Goal: Task Accomplishment & Management: Manage account settings

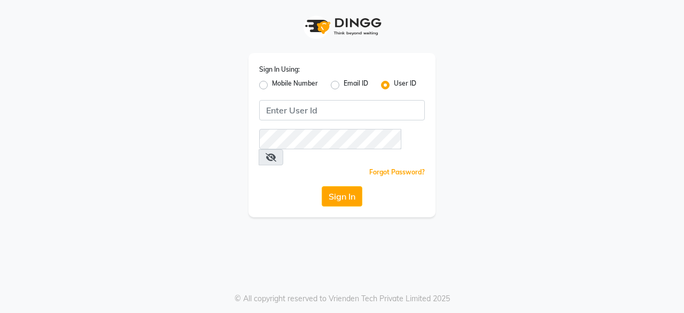
click at [272, 86] on label "Mobile Number" at bounding box center [295, 85] width 46 height 13
click at [272, 85] on input "Mobile Number" at bounding box center [275, 82] width 7 height 7
radio input "true"
radio input "false"
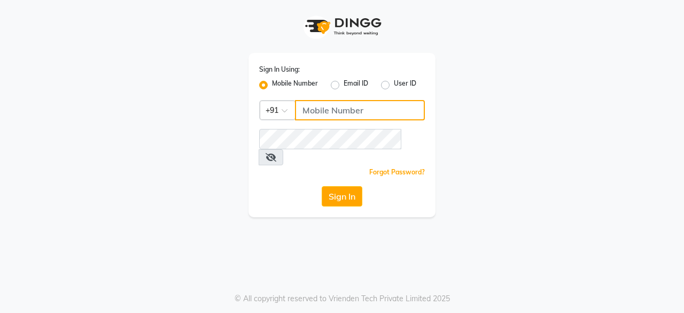
click at [327, 110] on input "Username" at bounding box center [360, 110] width 130 height 20
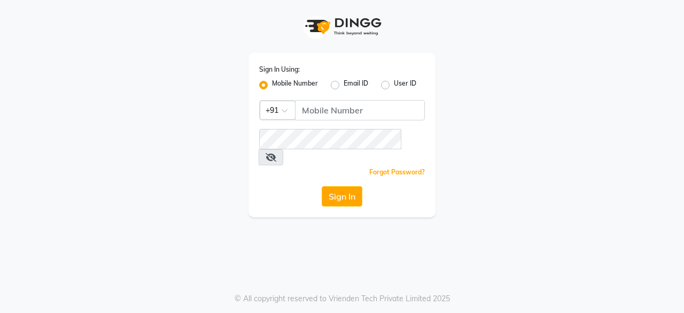
click at [344, 82] on label "Email ID" at bounding box center [356, 85] width 25 height 13
click at [344, 82] on input "Email ID" at bounding box center [347, 82] width 7 height 7
radio input "true"
radio input "false"
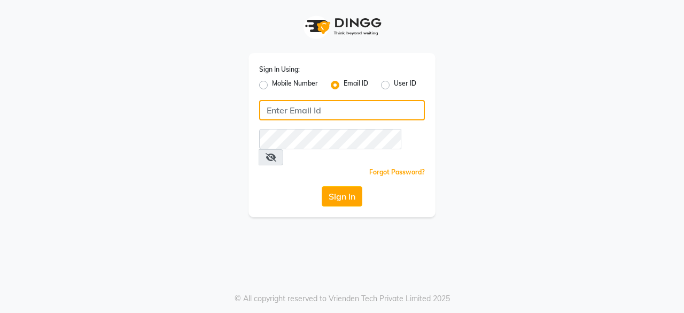
click at [318, 111] on input "Username" at bounding box center [342, 110] width 166 height 20
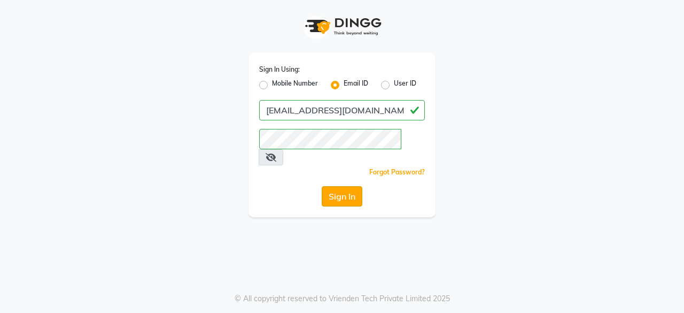
click at [343, 186] on button "Sign In" at bounding box center [342, 196] width 41 height 20
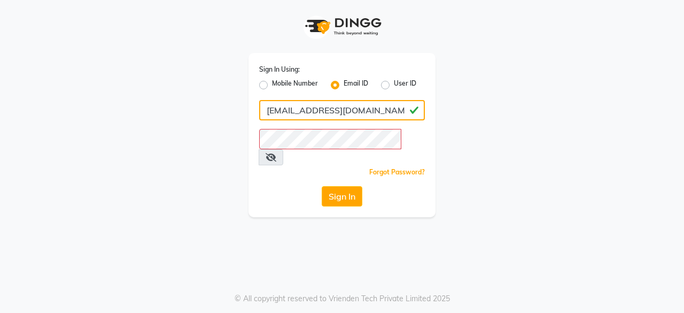
click at [388, 110] on input "[EMAIL_ADDRESS][DOMAIN_NAME]" at bounding box center [342, 110] width 166 height 20
type input "charmwemaintain"
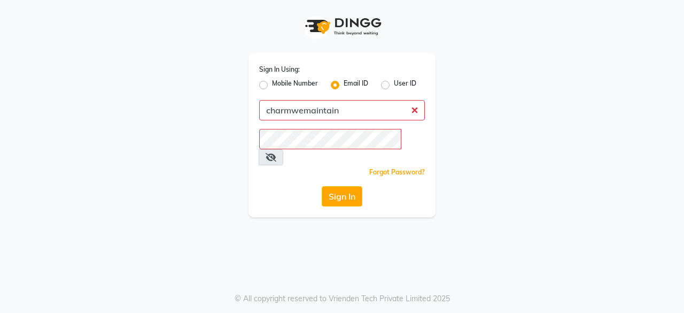
click at [427, 81] on div "Sign In Using: Mobile Number Email ID User ID charmwemaintain Remember me Forgo…" at bounding box center [341, 135] width 187 height 164
click at [394, 86] on label "User ID" at bounding box center [405, 85] width 22 height 13
click at [394, 85] on input "User ID" at bounding box center [397, 82] width 7 height 7
radio input "true"
radio input "false"
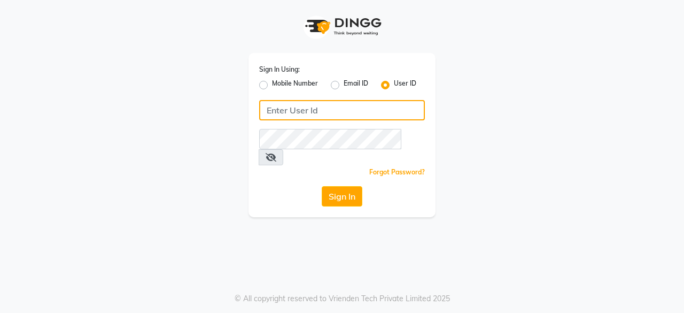
click at [309, 111] on input "Username" at bounding box center [342, 110] width 166 height 20
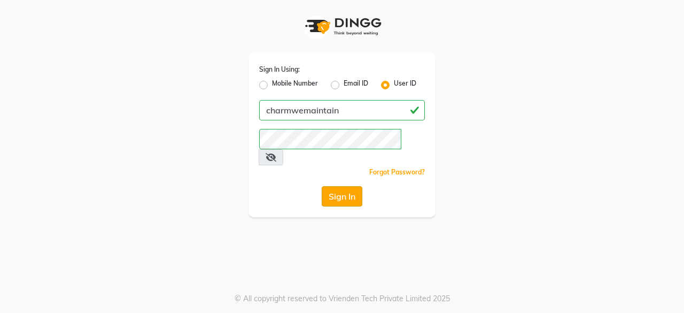
click at [340, 186] on button "Sign In" at bounding box center [342, 196] width 41 height 20
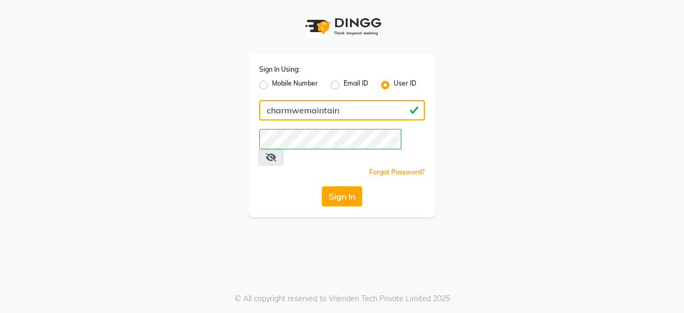
click at [290, 110] on input "charmwemaintain" at bounding box center [342, 110] width 166 height 20
click at [306, 108] on input "charm wemaintain" at bounding box center [342, 110] width 166 height 20
type input "charm we maintain"
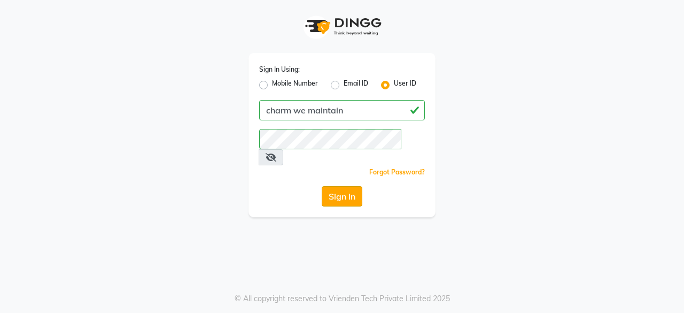
click at [349, 186] on button "Sign In" at bounding box center [342, 196] width 41 height 20
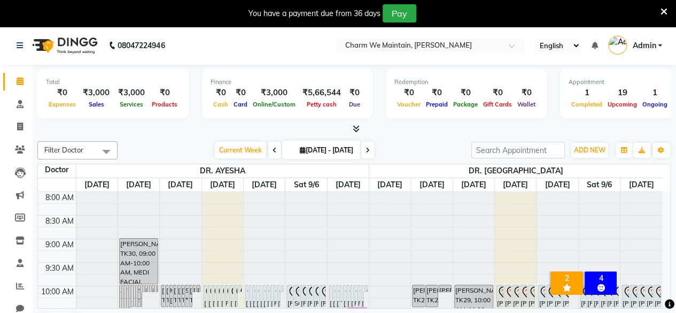
scroll to position [27, 0]
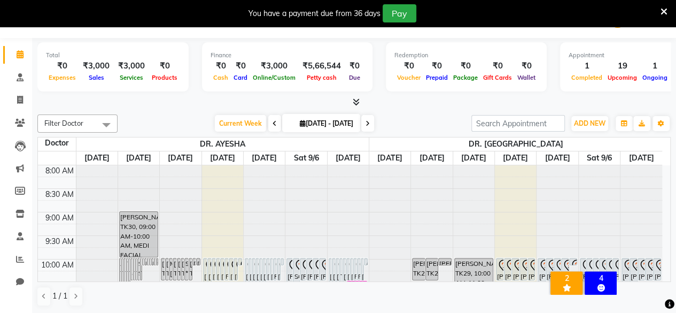
drag, startPoint x: 666, startPoint y: 1, endPoint x: 435, endPoint y: 129, distance: 264.1
click at [435, 129] on div "Current Week [DATE] [DATE] - [DATE]" at bounding box center [294, 123] width 343 height 16
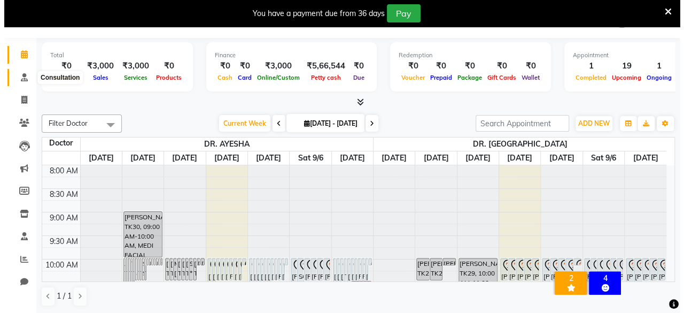
scroll to position [0, 0]
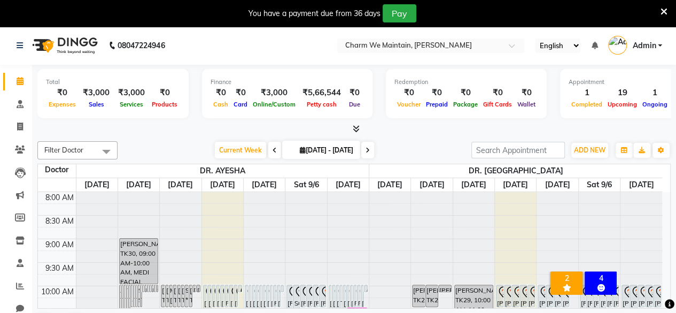
click at [656, 44] on link "Admin" at bounding box center [635, 46] width 54 height 18
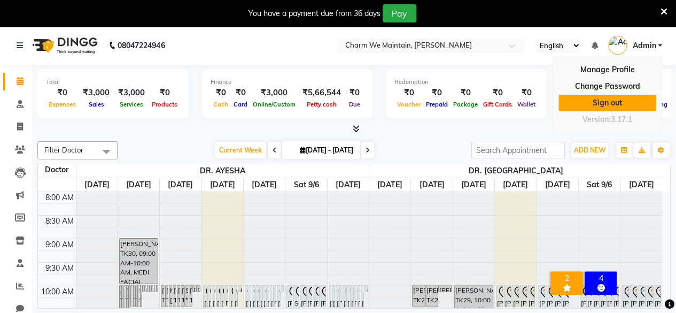
click at [616, 98] on link "Sign out" at bounding box center [607, 103] width 98 height 17
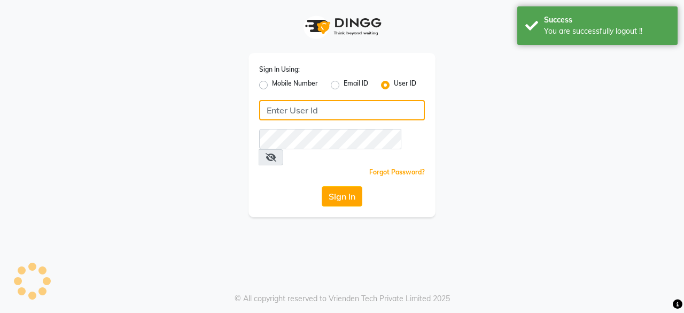
type input "charm we maintain"
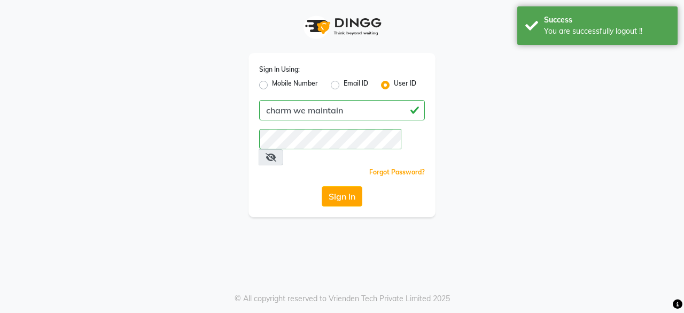
click at [276, 153] on icon at bounding box center [271, 157] width 11 height 9
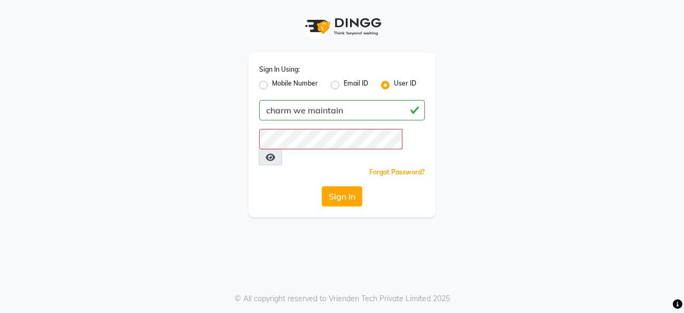
click at [484, 129] on div "Sign In Using: Mobile Number Email ID User ID charm we maintain Remember me For…" at bounding box center [341, 108] width 609 height 217
click at [349, 186] on button "Sign In" at bounding box center [342, 196] width 41 height 20
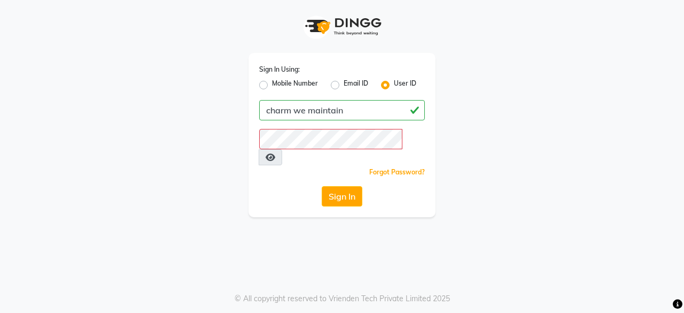
click at [94, 144] on div "Sign In Using: Mobile Number Email ID User ID charm we maintain Remember me For…" at bounding box center [341, 108] width 609 height 217
